Goal: Task Accomplishment & Management: Use online tool/utility

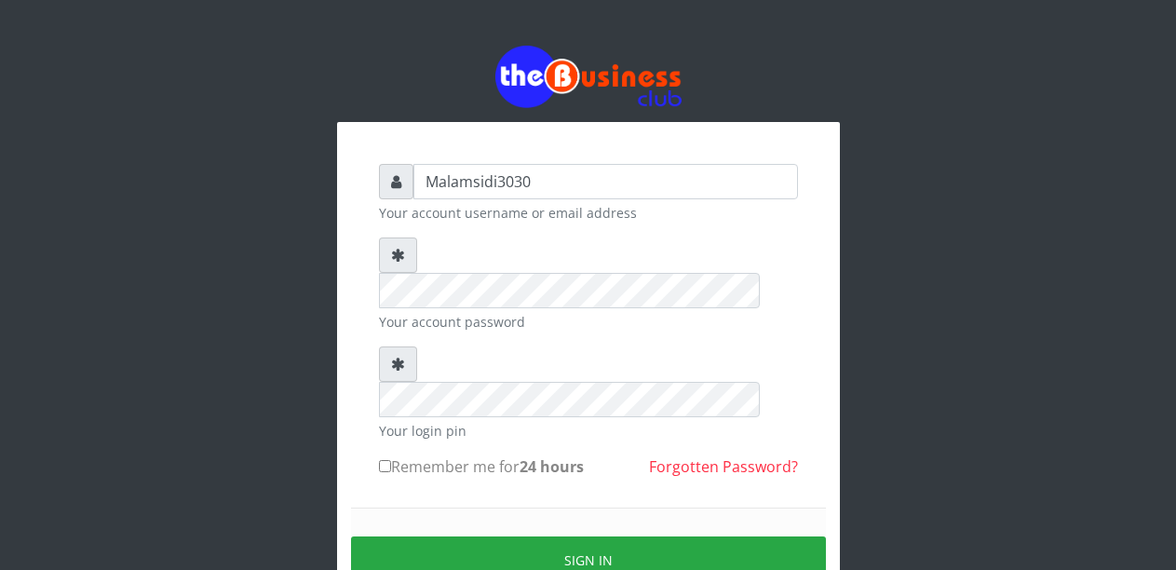
type input "Malamsidi3030"
click at [492, 312] on small "Your account password" at bounding box center [588, 322] width 419 height 20
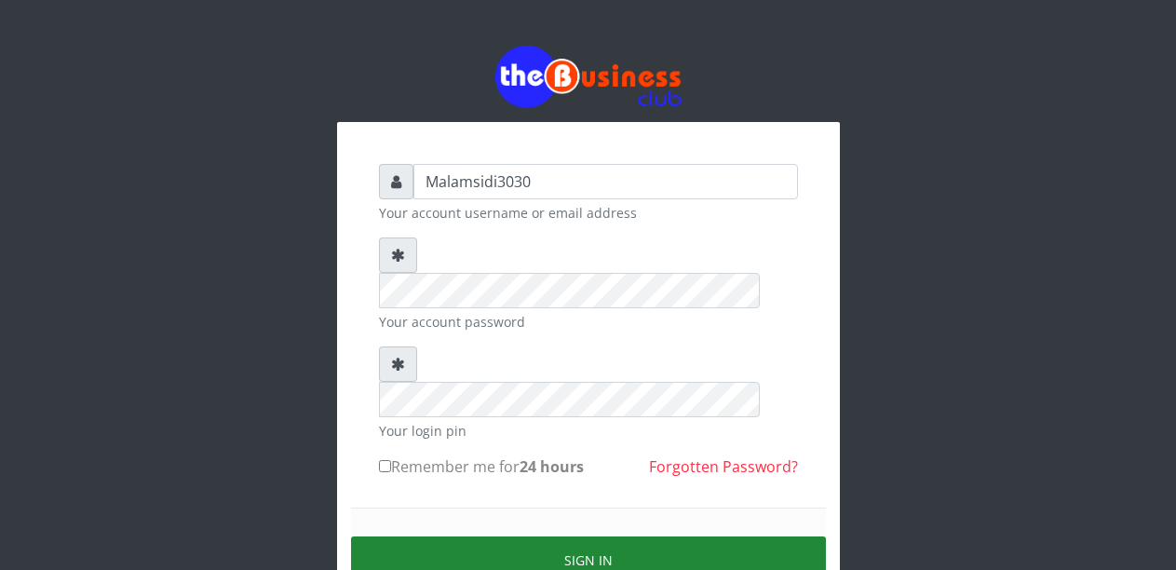
click at [546, 536] on button "Sign in" at bounding box center [588, 559] width 475 height 47
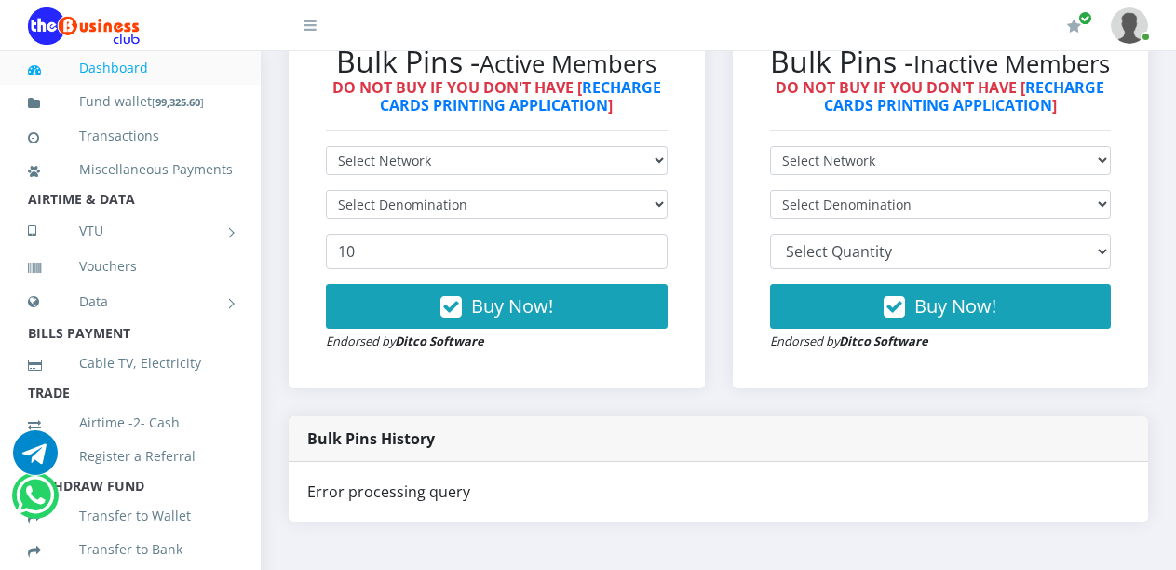
scroll to position [380, 0]
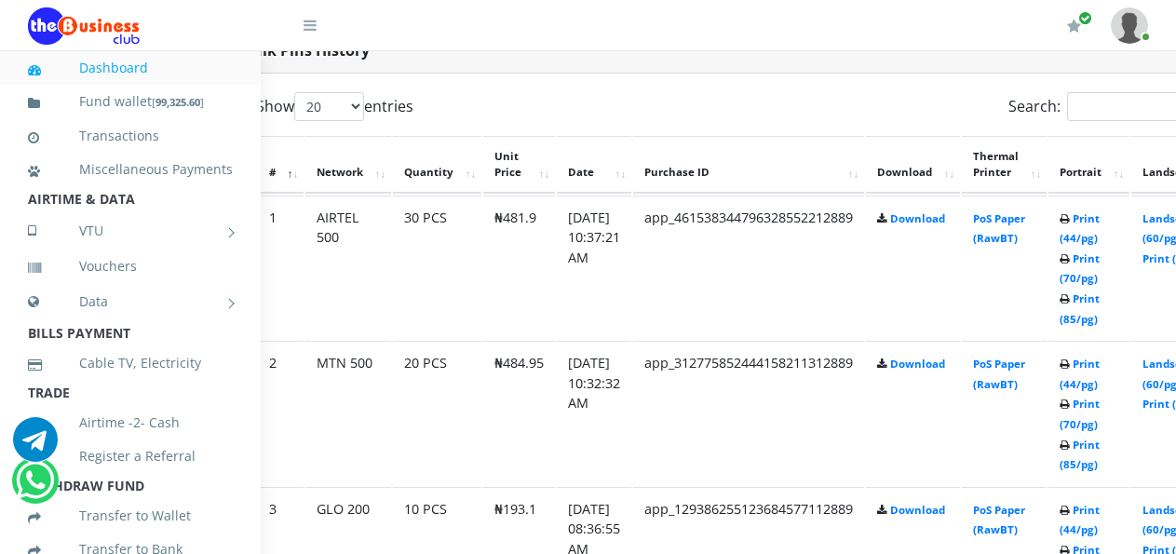
scroll to position [982, 86]
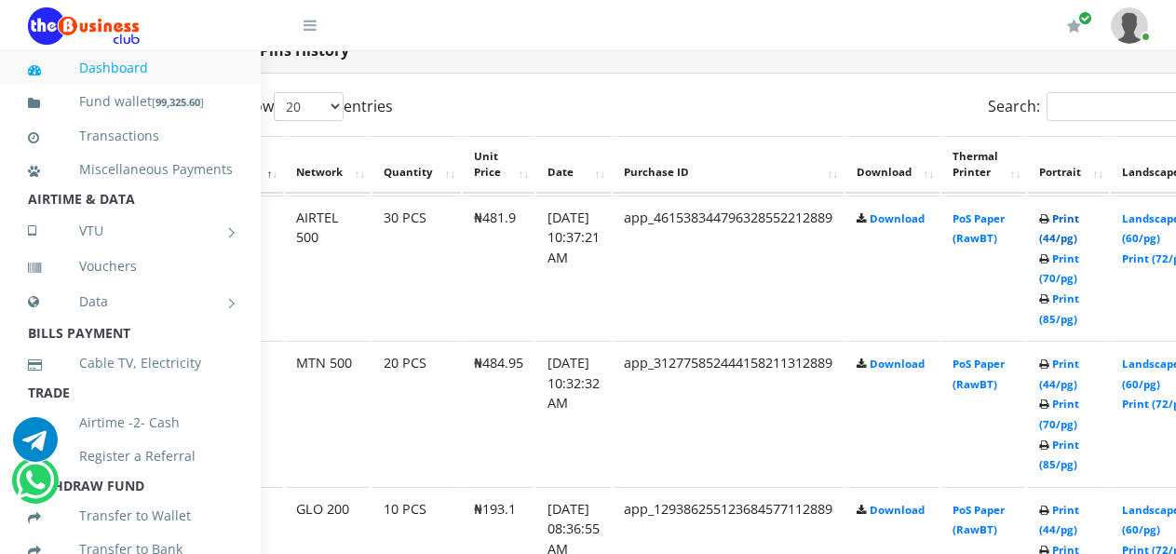
click at [1078, 224] on link "Print (44/pg)" at bounding box center [1059, 228] width 40 height 34
click at [1077, 368] on link "Print (44/pg)" at bounding box center [1059, 374] width 40 height 34
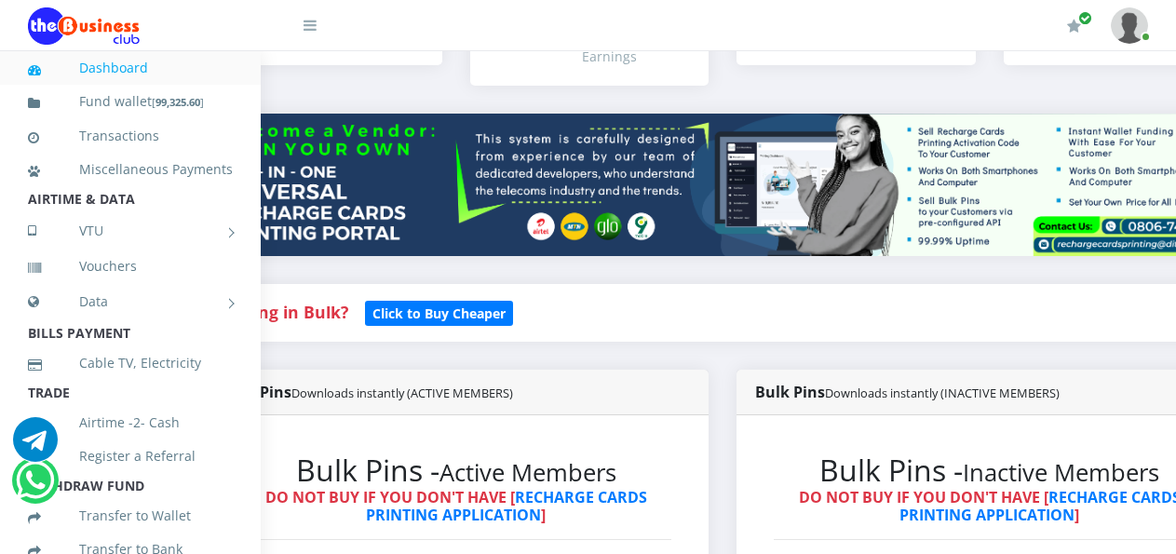
scroll to position [0, 86]
